Goal: Task Accomplishment & Management: Use online tool/utility

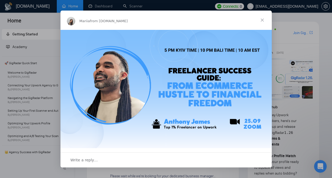
click at [264, 19] on span "Close" at bounding box center [262, 20] width 19 height 19
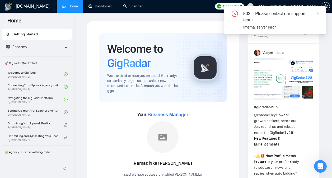
click at [319, 13] on icon "close" at bounding box center [318, 14] width 4 height 4
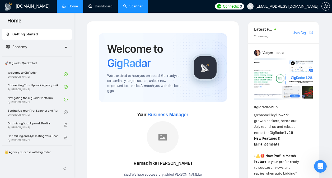
click at [134, 8] on link "Scanner" at bounding box center [133, 6] width 20 height 4
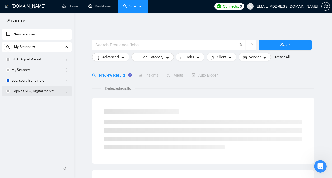
click at [36, 92] on link "Copy of SEO, Digital Marketi" at bounding box center [37, 91] width 50 height 11
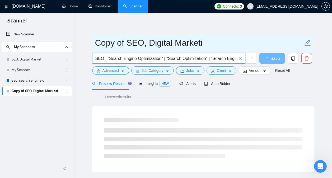
drag, startPoint x: 116, startPoint y: 56, endPoint x: 282, endPoint y: 39, distance: 167.1
click at [282, 39] on form "Copy of SEO, Digital Marketi SEO | "Search Engine Optimization" | "Search Optim…" at bounding box center [203, 55] width 222 height 43
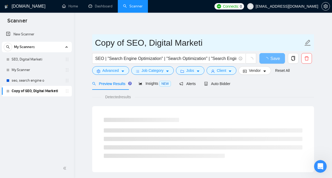
click at [271, 34] on span "Copy of SEO, Digital Marketi" at bounding box center [203, 42] width 222 height 17
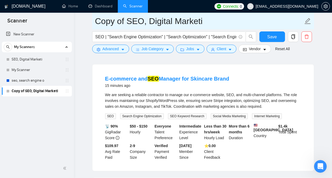
scroll to position [42, 0]
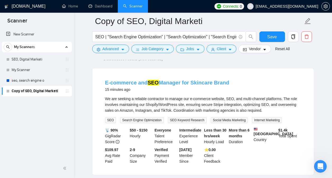
click at [213, 84] on link "E-commerce and SEO Manager for Skincare Brand" at bounding box center [167, 83] width 124 height 6
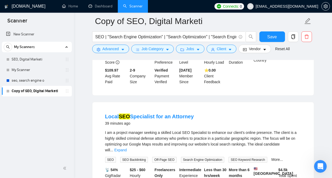
scroll to position [122, 0]
click at [175, 116] on link "Local SEO Specialist for an Attorney" at bounding box center [149, 117] width 89 height 6
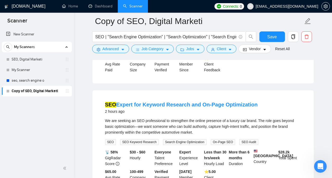
scroll to position [388, 0]
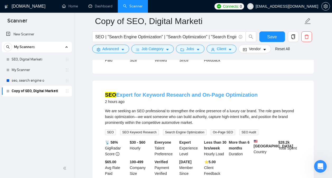
click at [203, 92] on link "SEO Expert for Keyword Research and On-Page Optimization" at bounding box center [181, 95] width 153 height 6
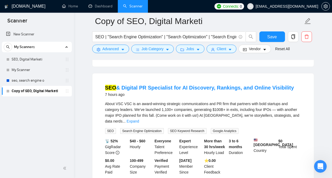
scroll to position [854, 0]
click at [247, 85] on link "SEO & Digital PR Specialist for AI Discovery, Rankings, and Online Visibility" at bounding box center [199, 88] width 189 height 6
